Goal: Find specific page/section: Find specific page/section

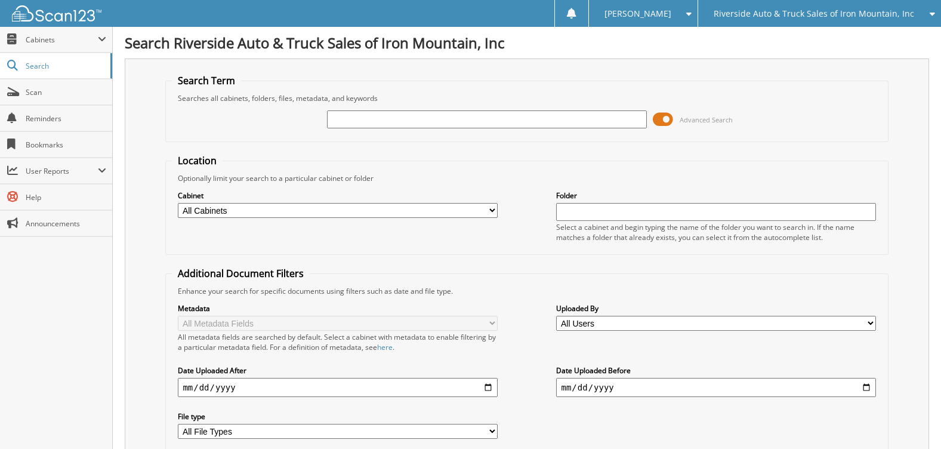
click at [489, 116] on input "text" at bounding box center [486, 119] width 319 height 18
type input "10772a"
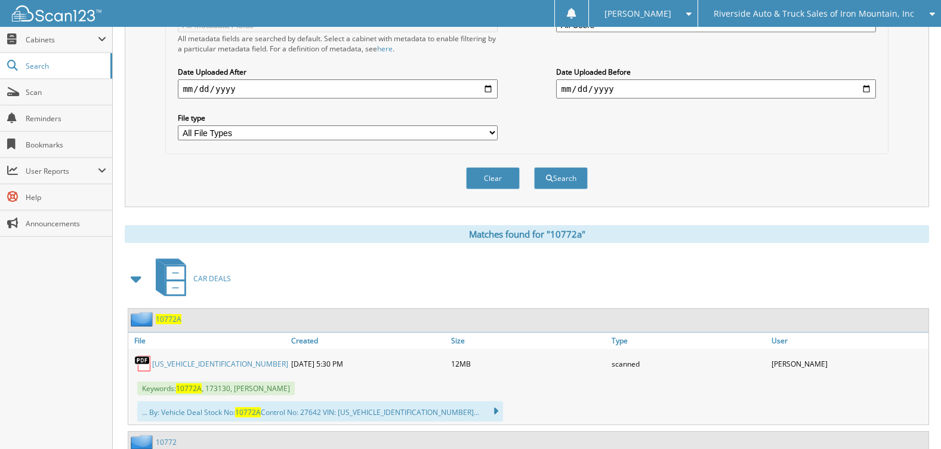
scroll to position [418, 0]
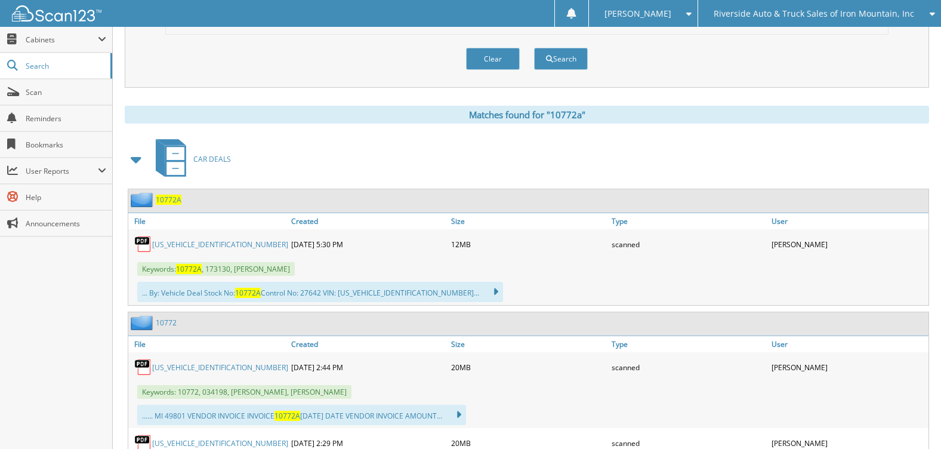
click at [168, 195] on span "10772A" at bounding box center [169, 200] width 26 height 10
